Goal: Transaction & Acquisition: Book appointment/travel/reservation

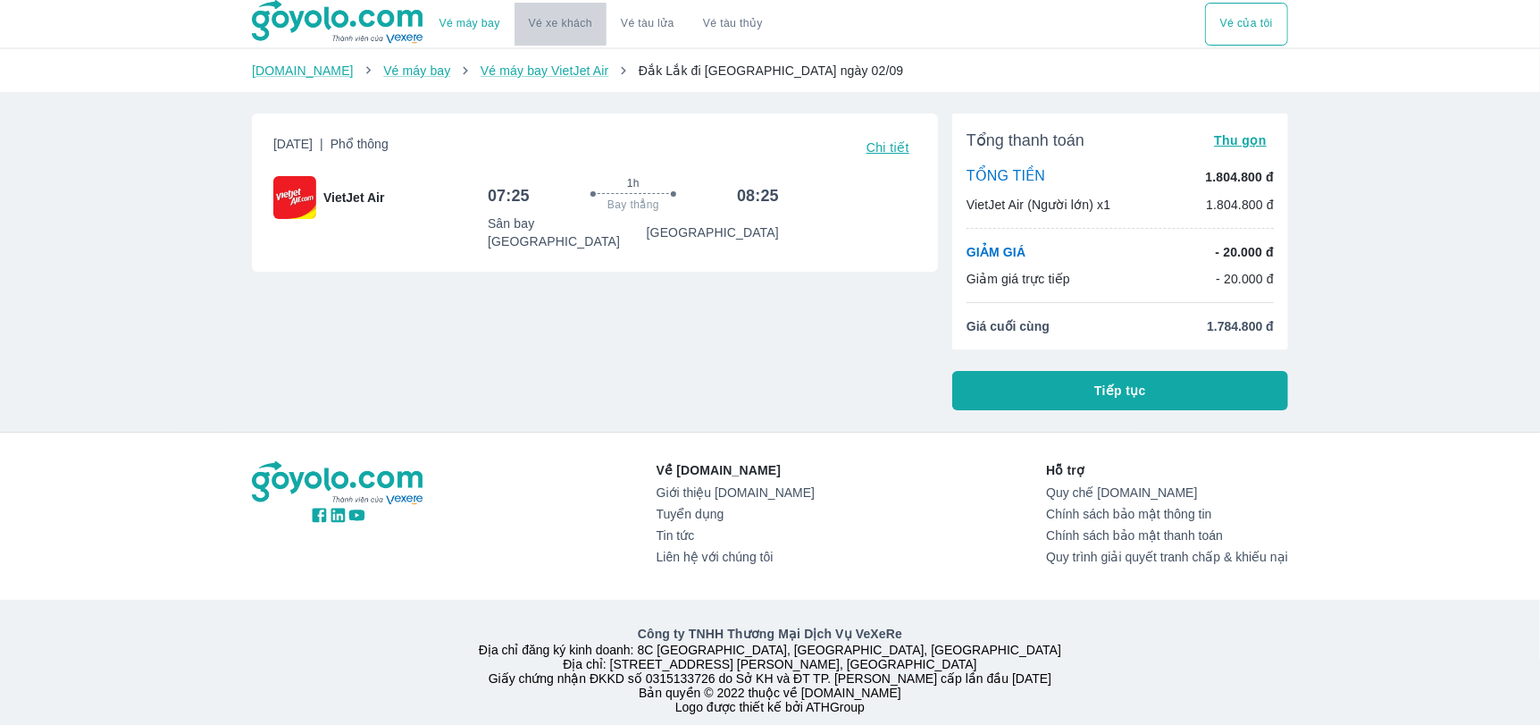
click at [557, 19] on link "Vé xe khách" at bounding box center [560, 23] width 63 height 13
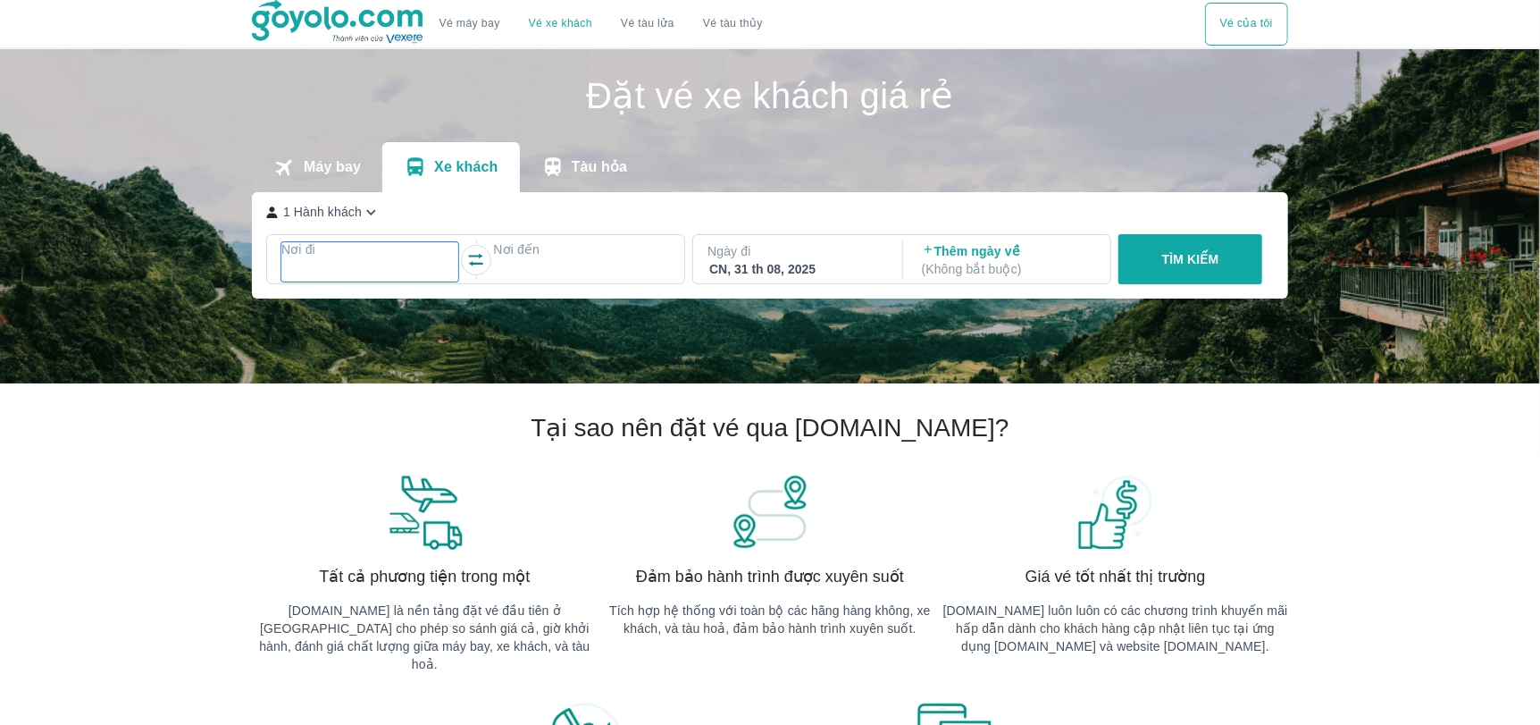
drag, startPoint x: 402, startPoint y: 251, endPoint x: 390, endPoint y: 254, distance: 11.9
click at [400, 251] on p "Nơi đi" at bounding box center [369, 249] width 177 height 18
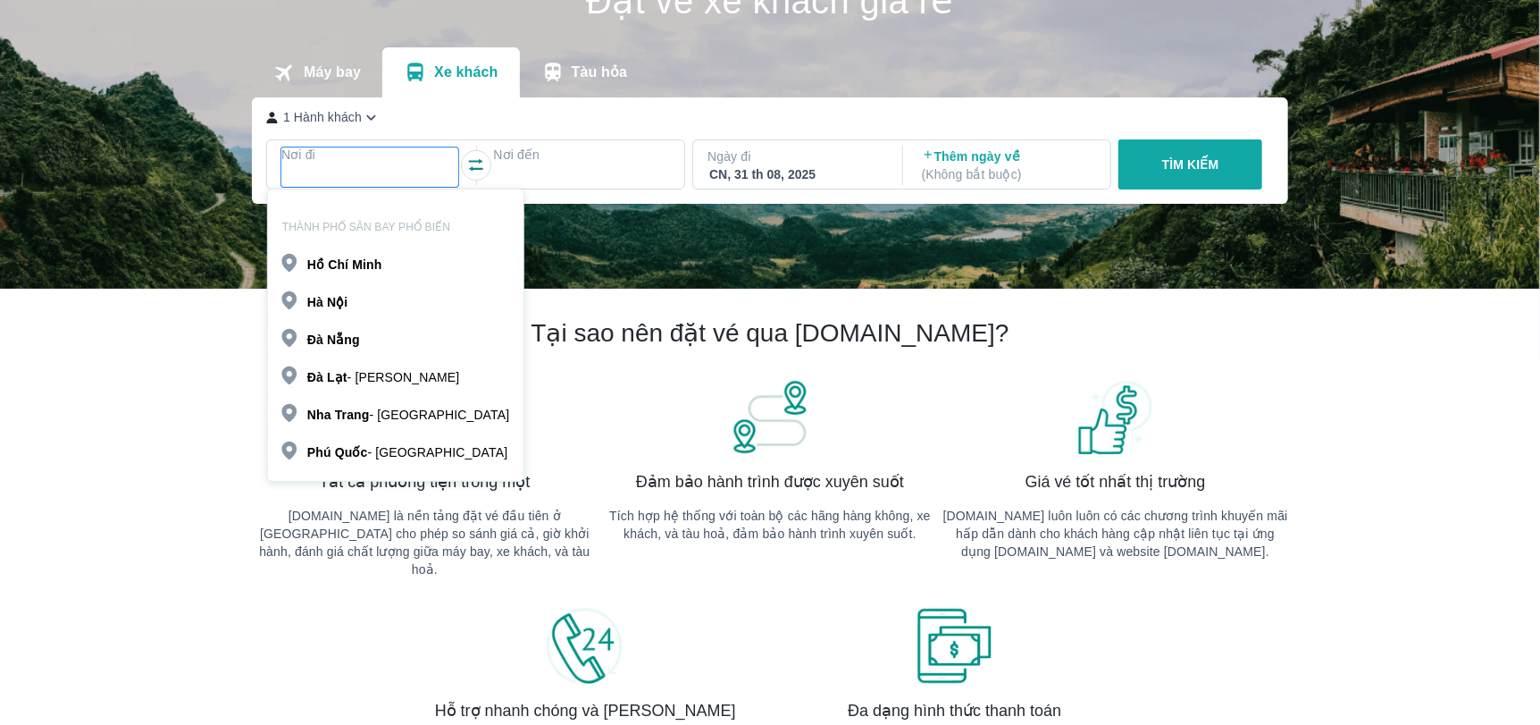
scroll to position [103, 0]
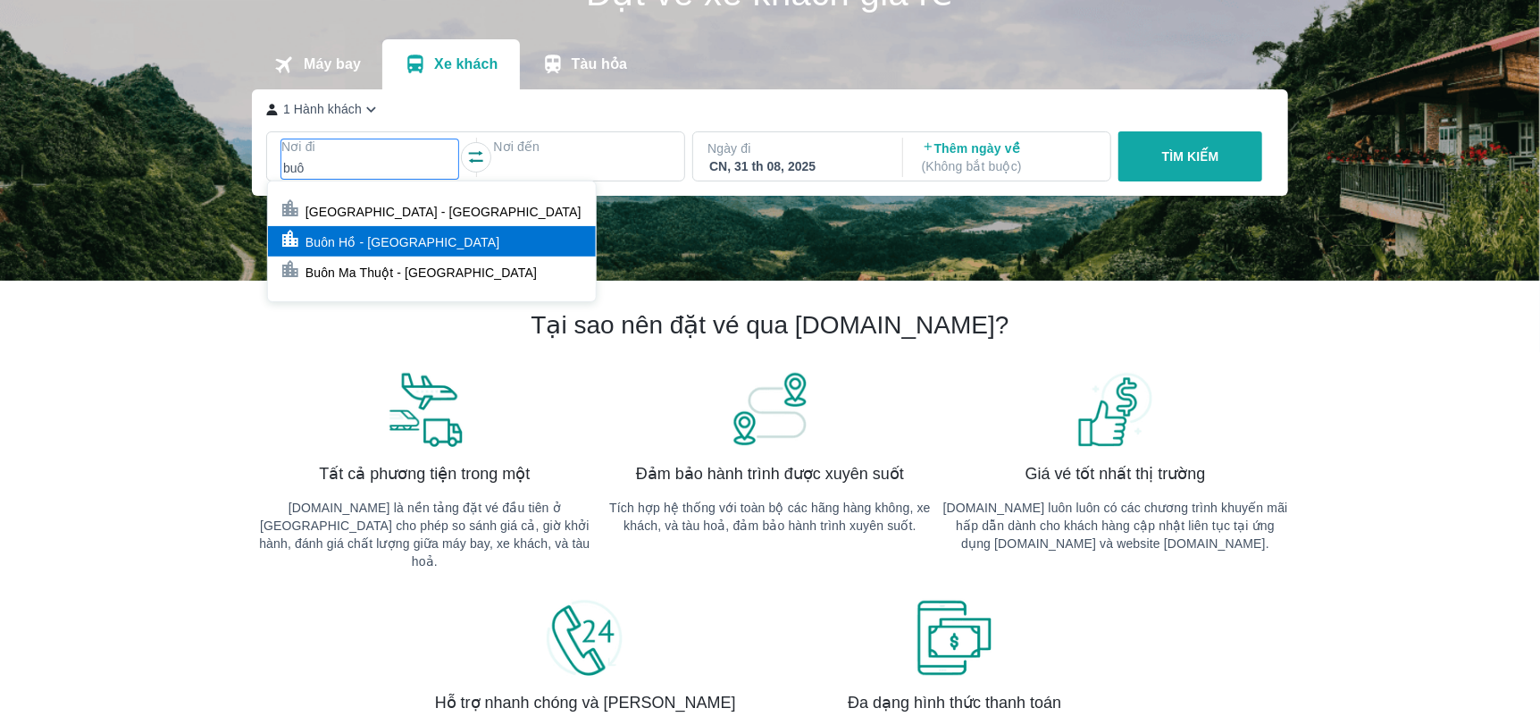
type input "buô"
click at [379, 242] on p "Buôn Hồ - [GEOGRAPHIC_DATA]" at bounding box center [403, 242] width 194 height 18
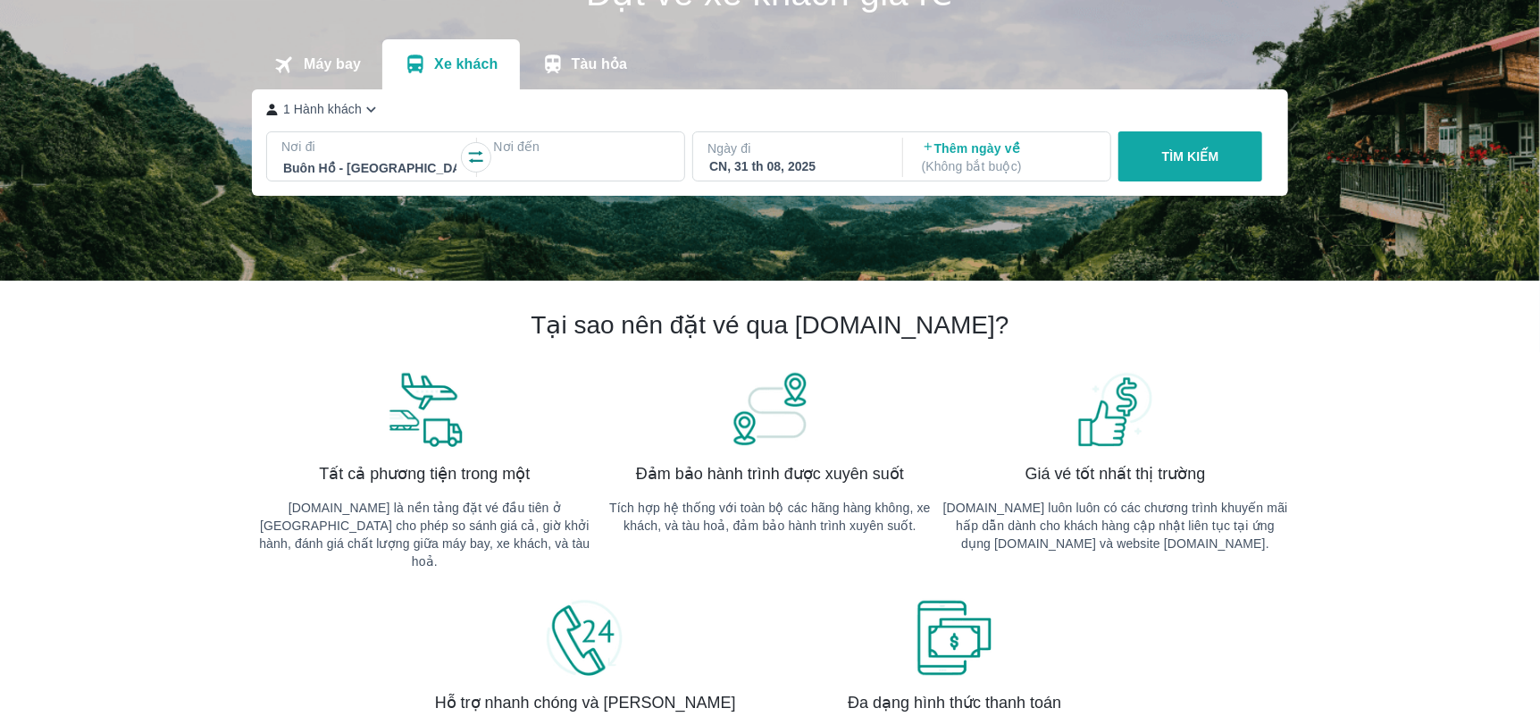
click at [568, 155] on p "Nơi đến" at bounding box center [581, 147] width 177 height 18
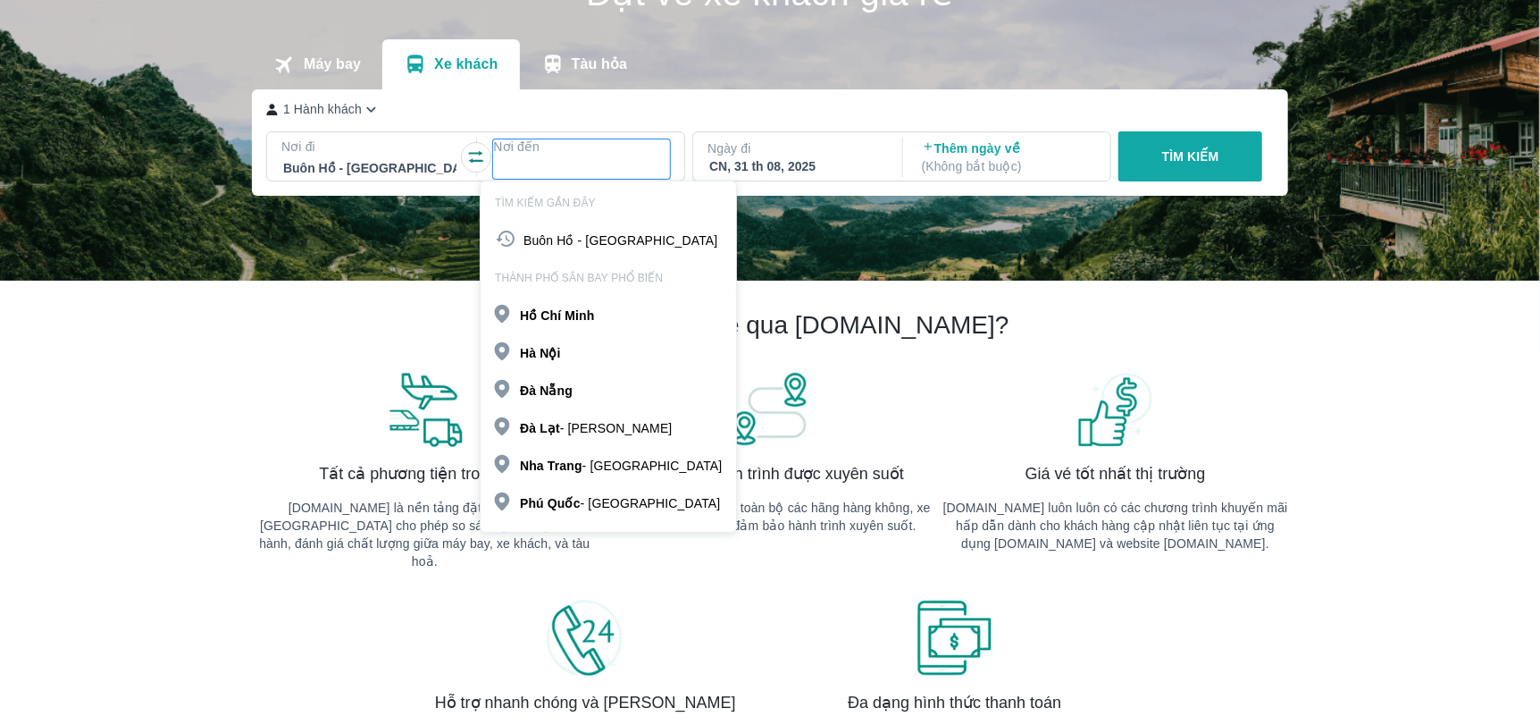
click at [580, 310] on b "Minh" at bounding box center [579, 315] width 29 height 14
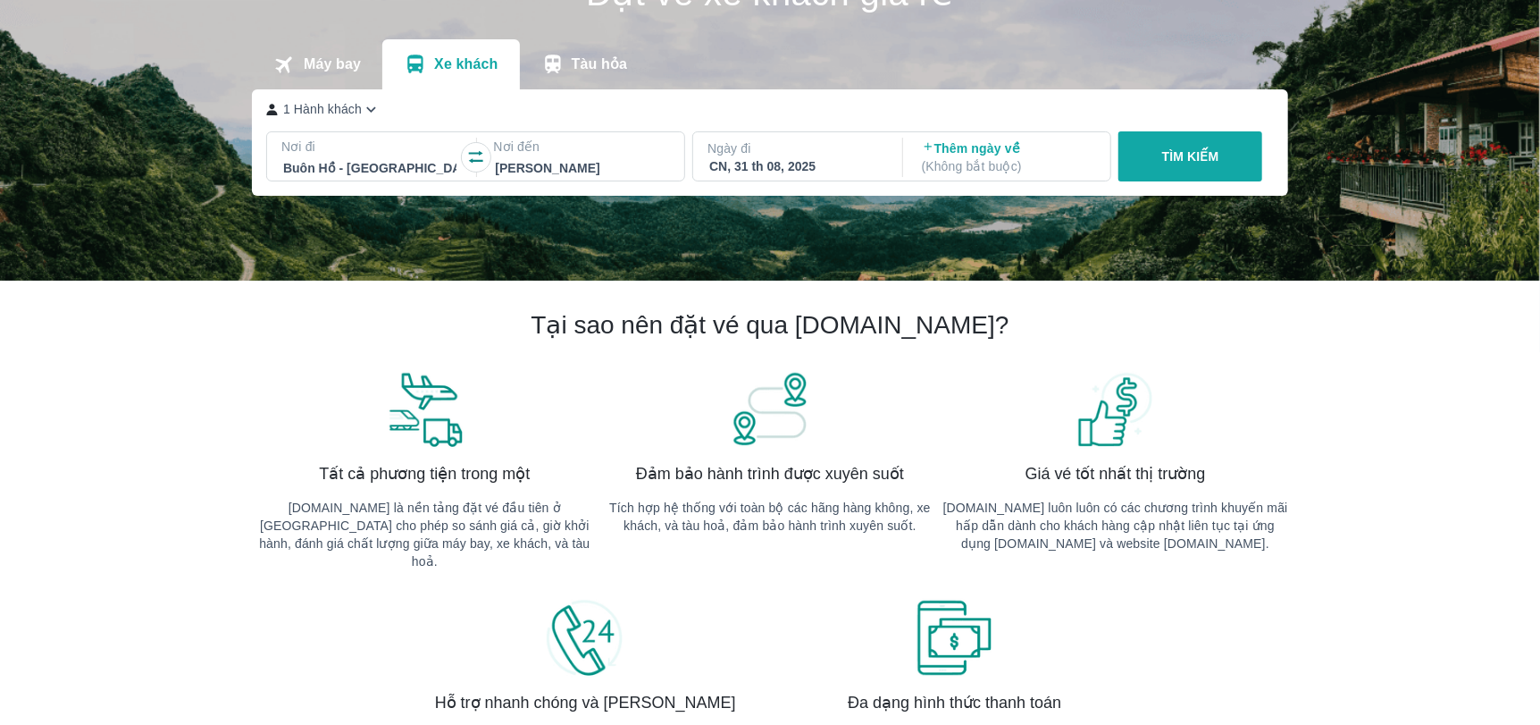
click at [808, 168] on div "CN, 31 th 08, 2025" at bounding box center [795, 166] width 173 height 18
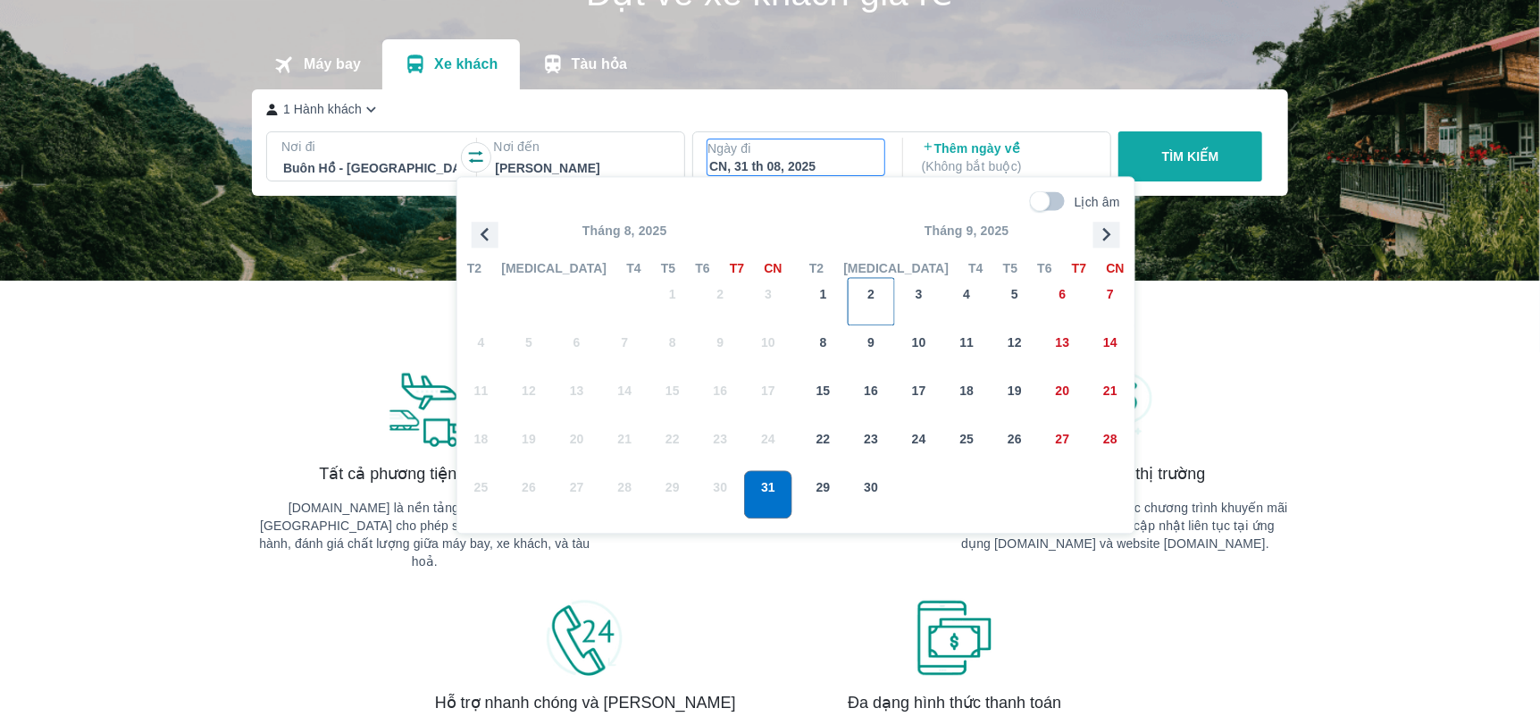
click at [875, 293] on div "2" at bounding box center [871, 301] width 46 height 46
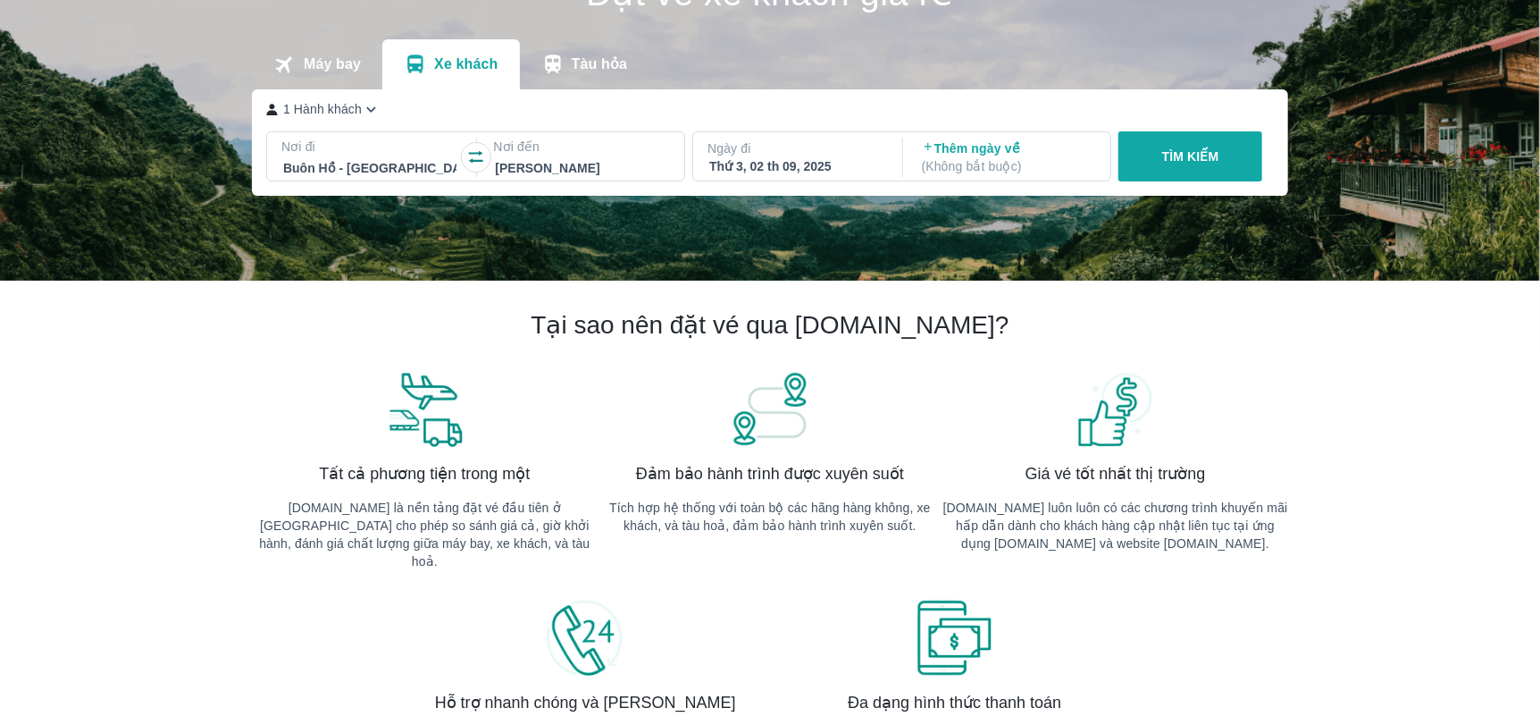
click at [1226, 155] on button "TÌM KIẾM" at bounding box center [1191, 156] width 144 height 50
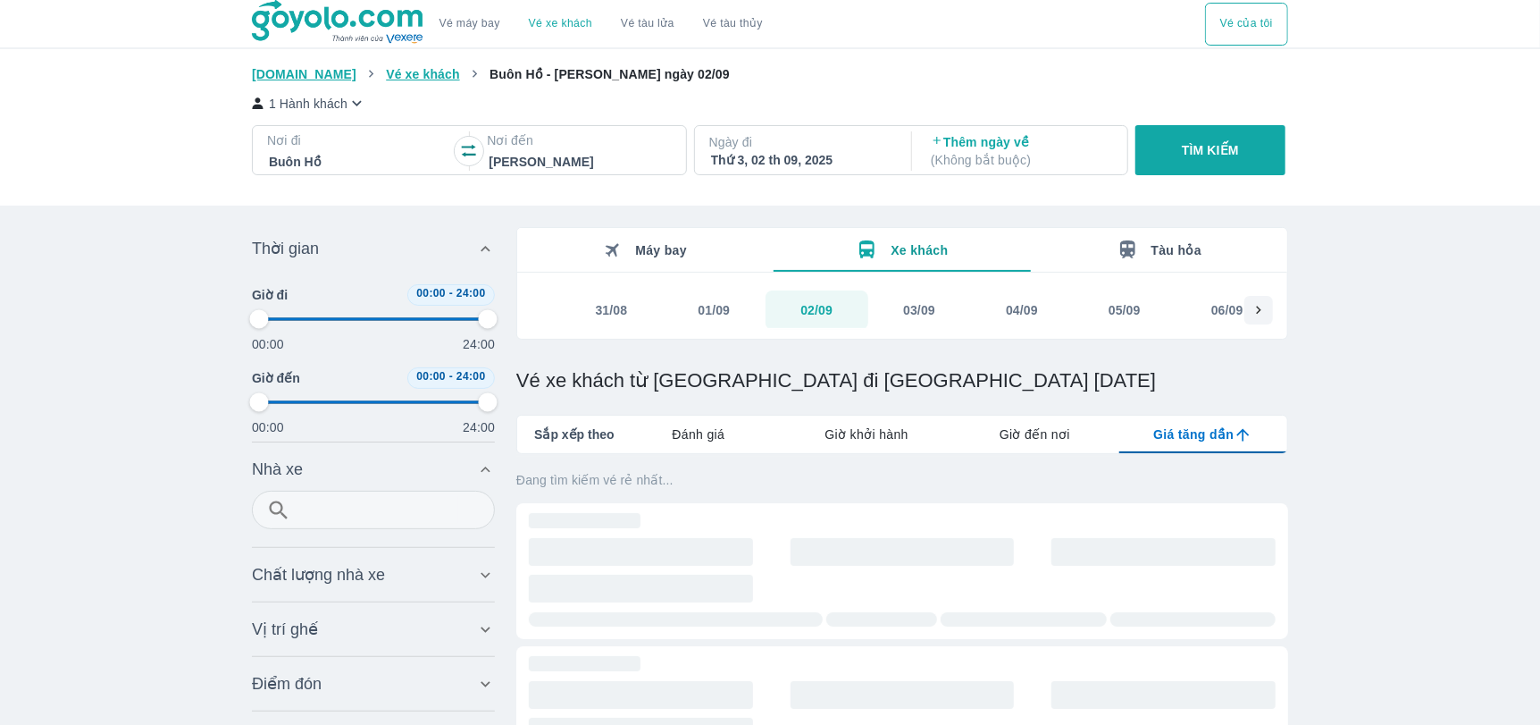
type input "97.9166666666667"
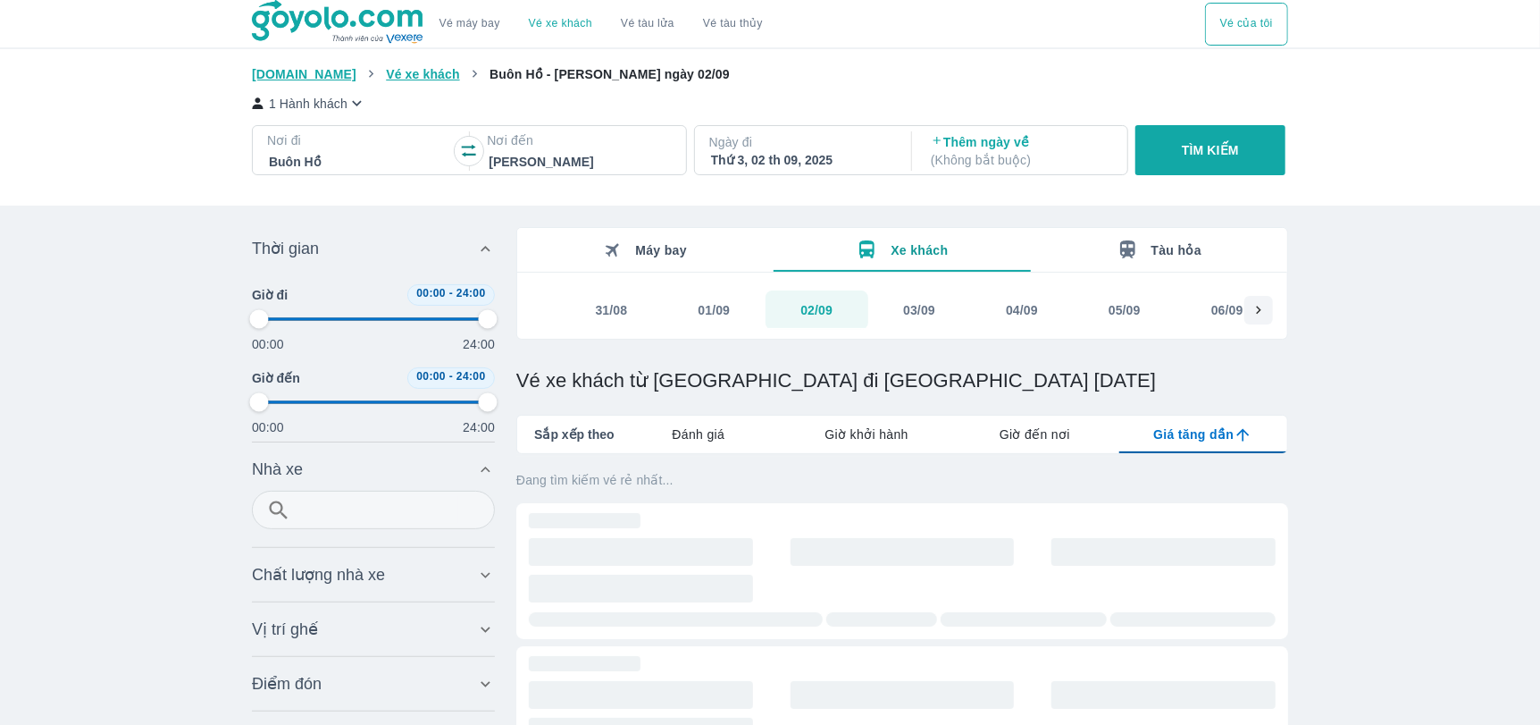
type input "97.9166666666667"
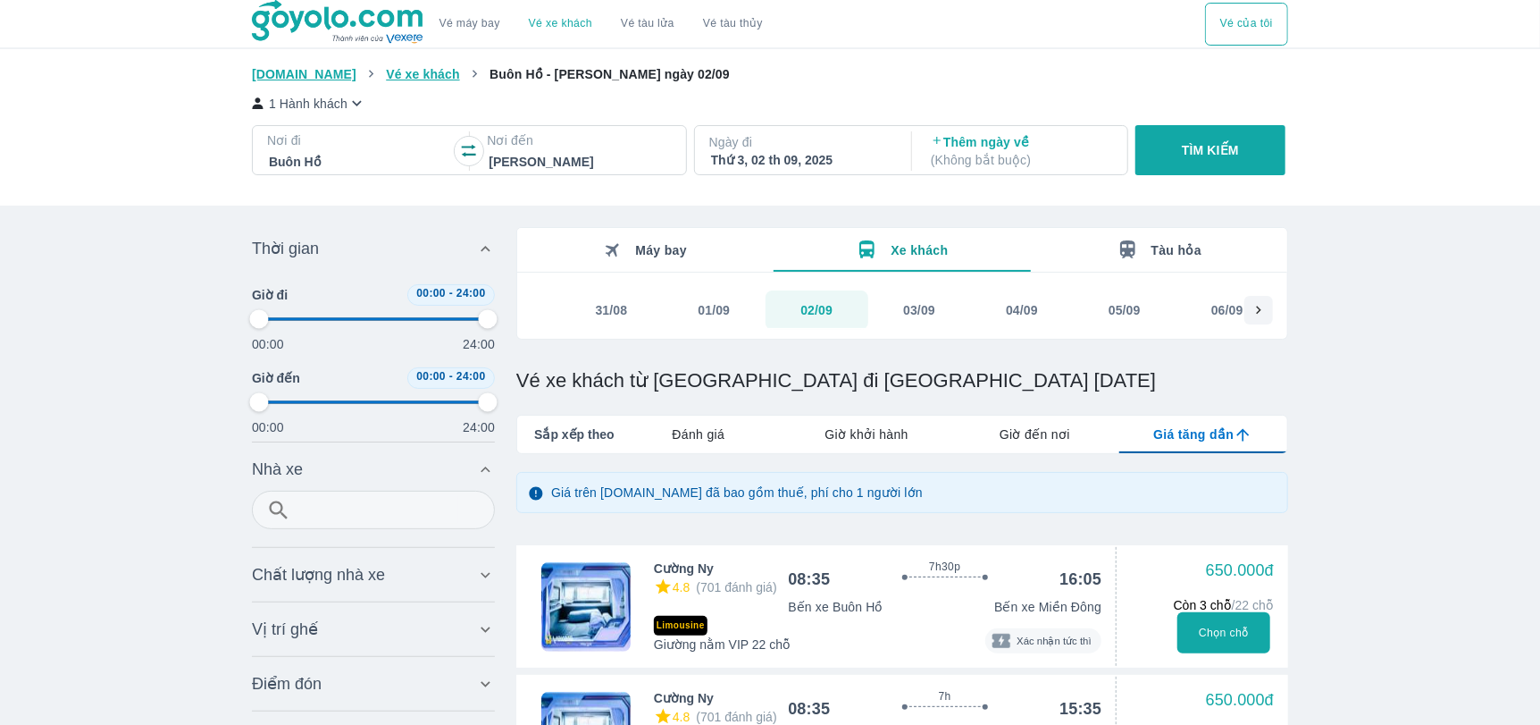
type input "97.9166666666667"
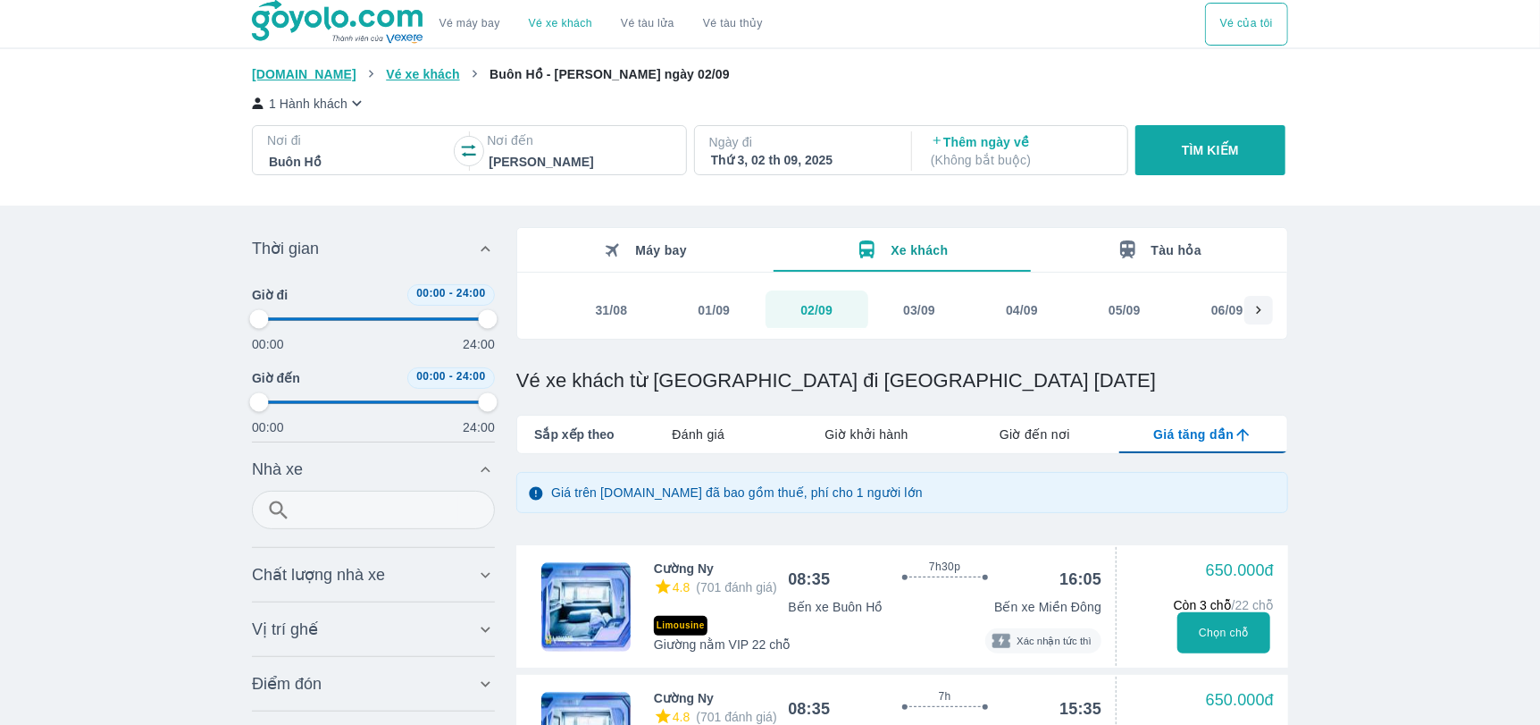
type input "97.9166666666667"
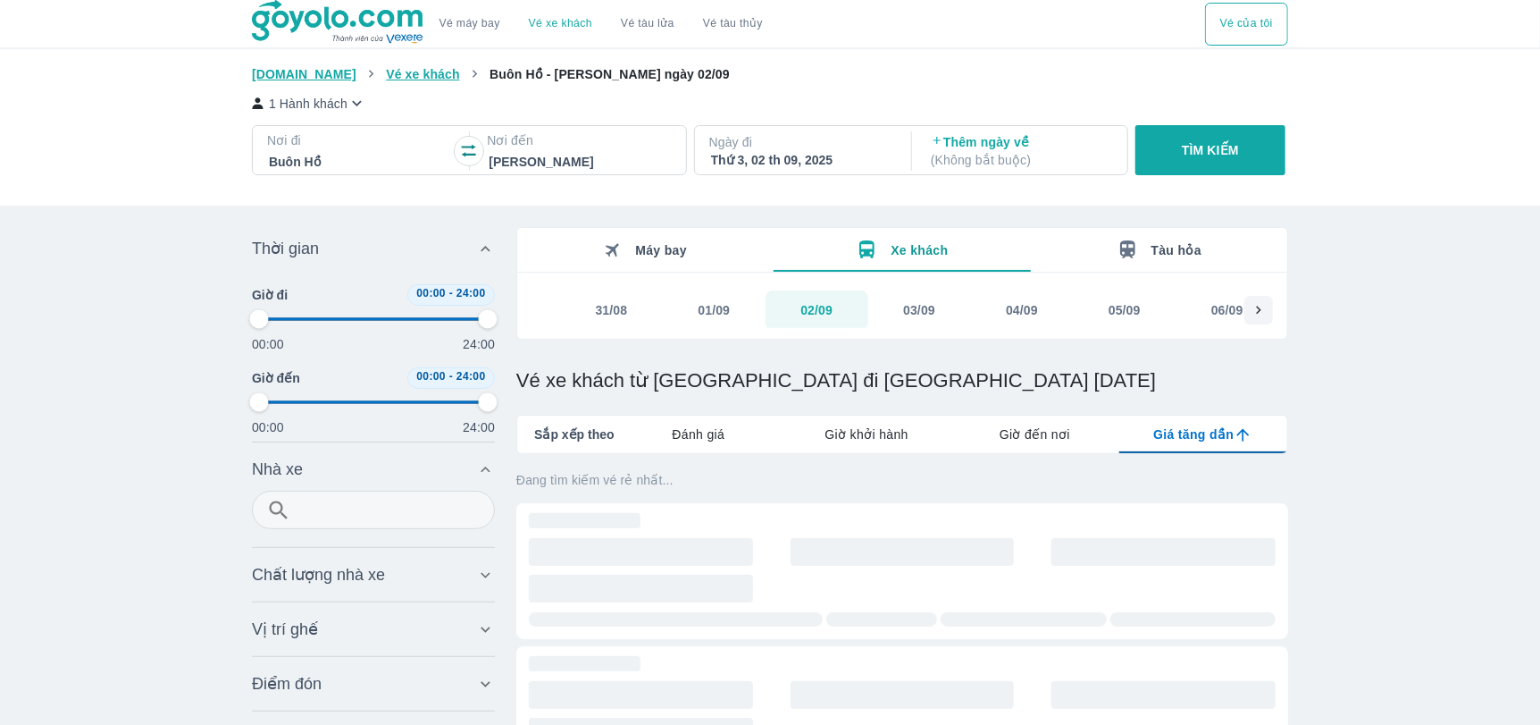
type input "97.9166666666667"
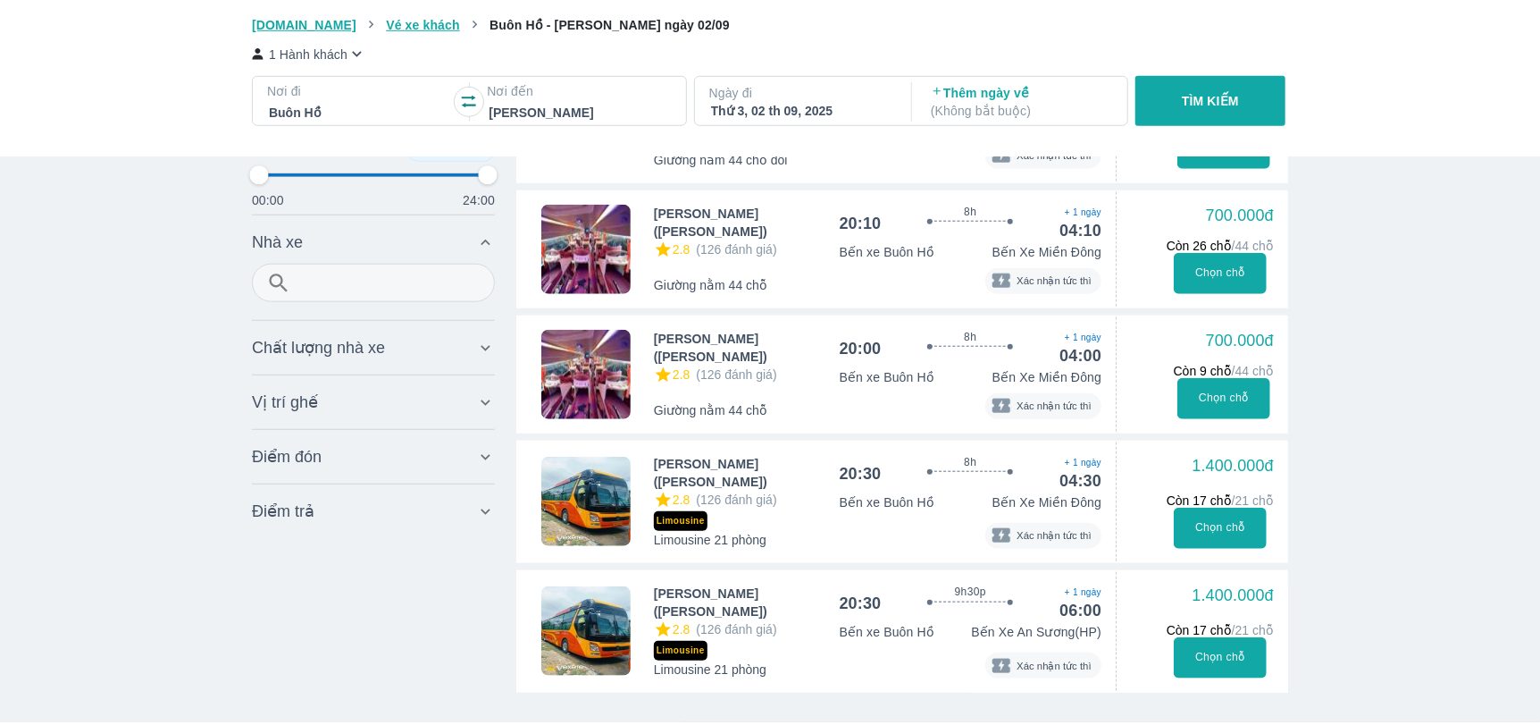
scroll to position [893, 0]
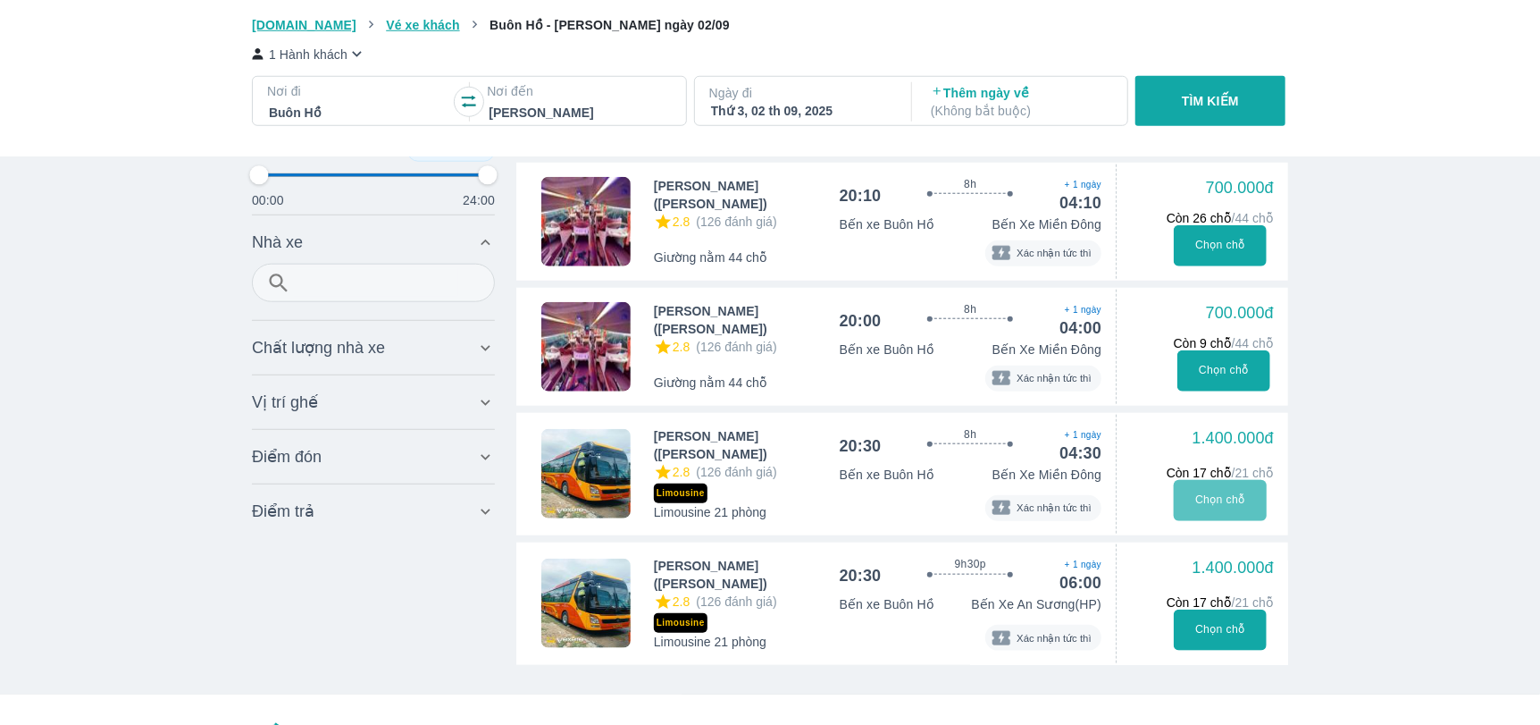
click at [1188, 492] on button "Chọn chỗ" at bounding box center [1221, 500] width 94 height 41
type input "97.9166666666667"
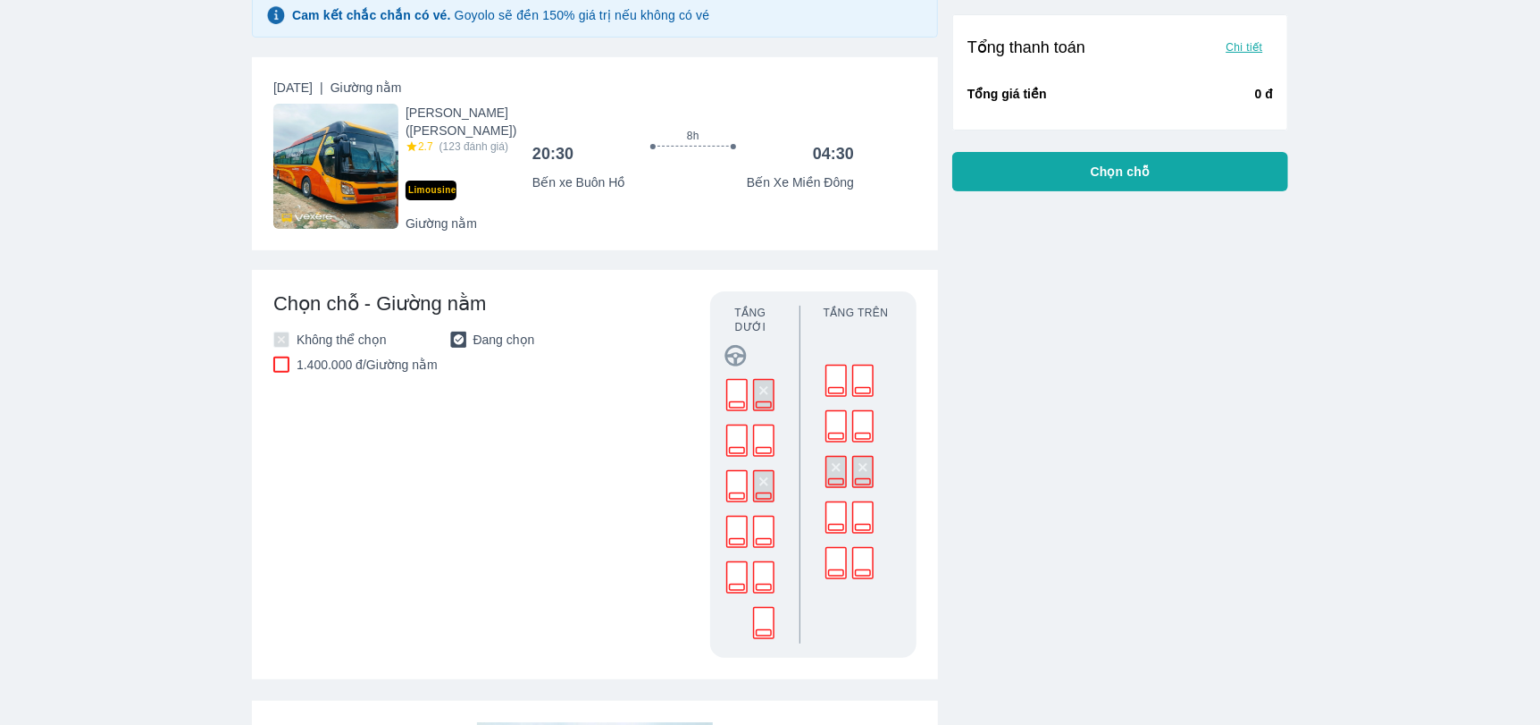
scroll to position [267, 0]
